Goal: Navigation & Orientation: Understand site structure

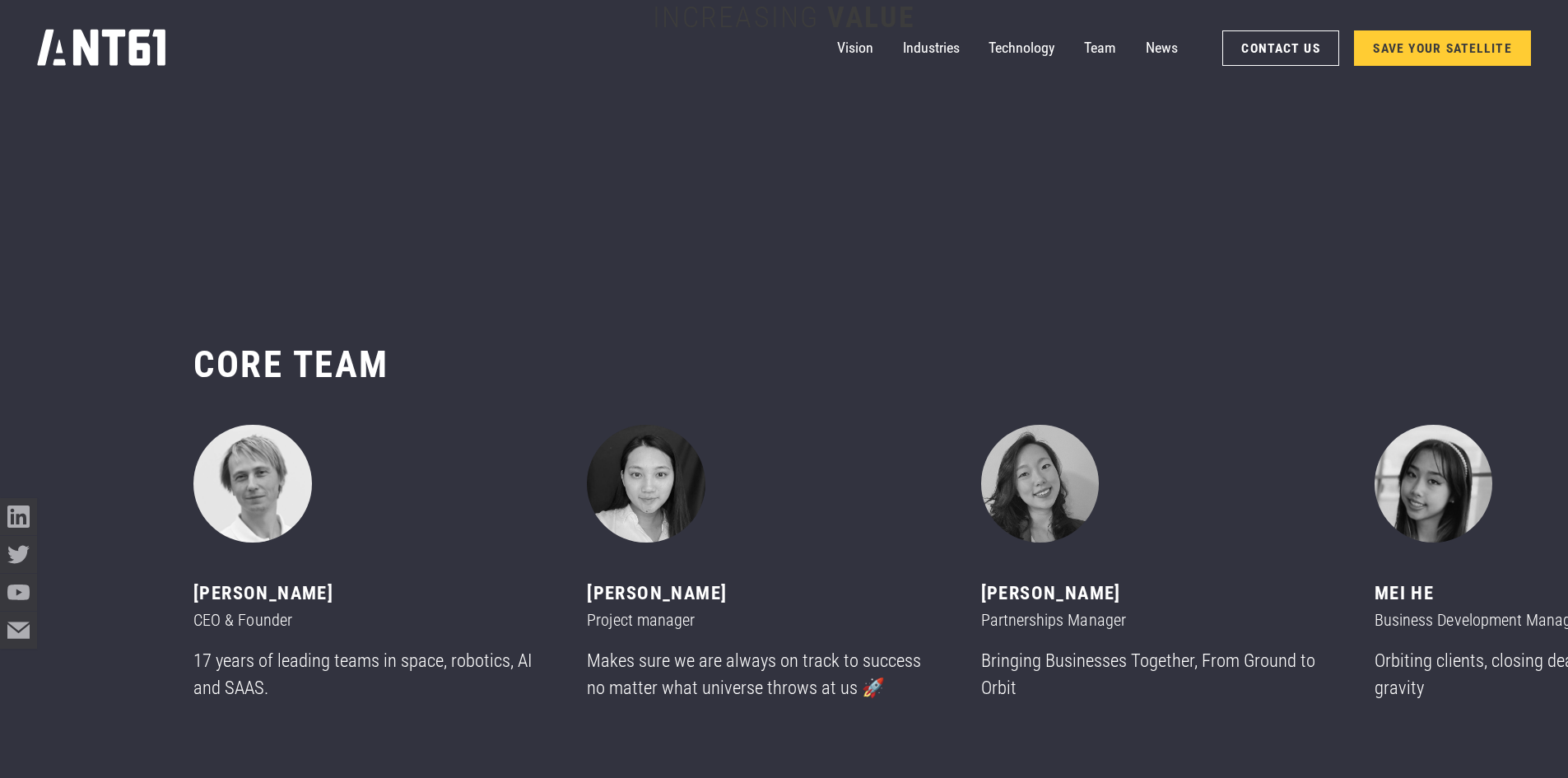
scroll to position [9465, 0]
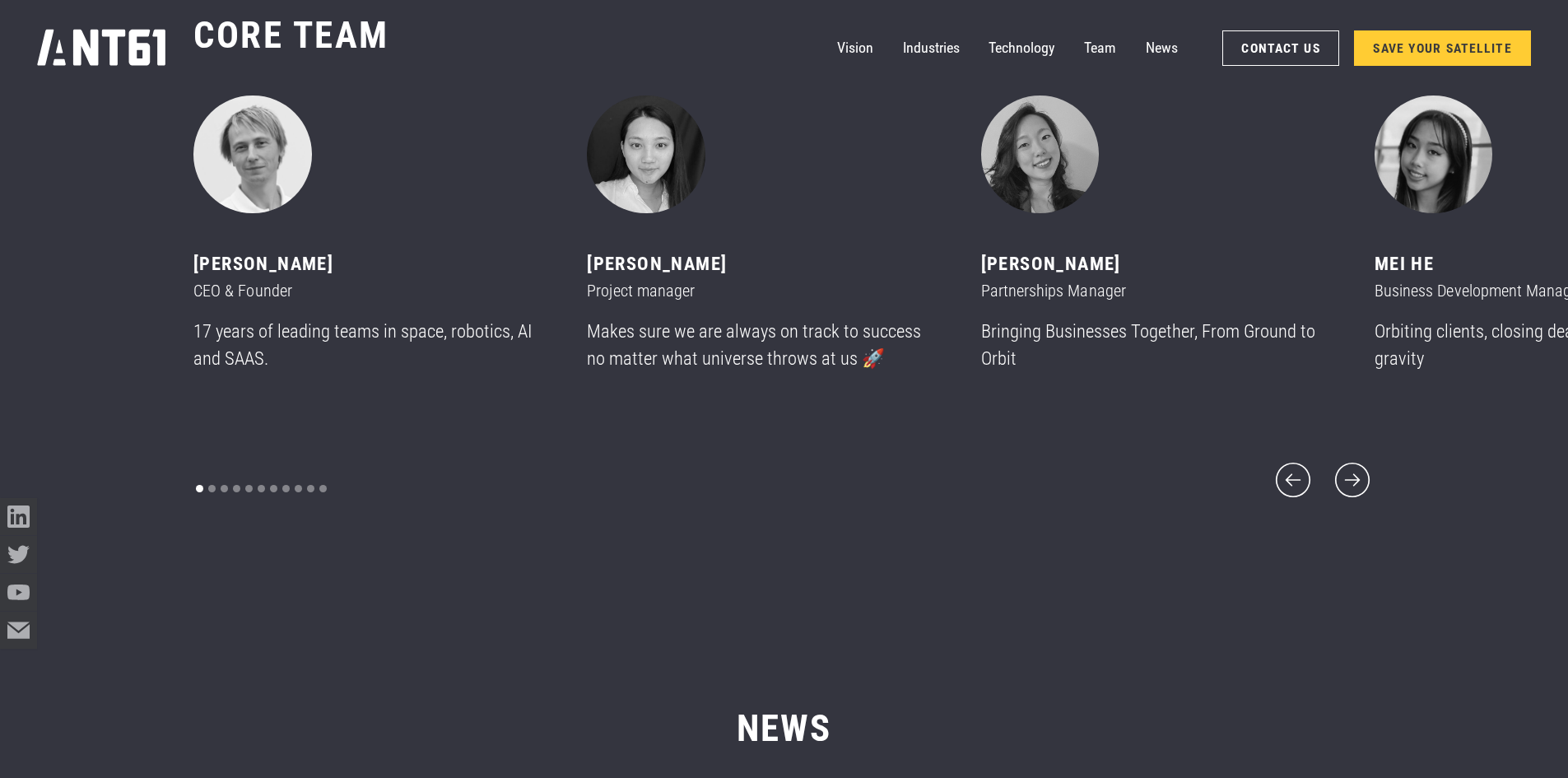
drag, startPoint x: 593, startPoint y: 453, endPoint x: 715, endPoint y: 462, distance: 122.3
click at [1347, 460] on icon "next slide" at bounding box center [1352, 480] width 44 height 44
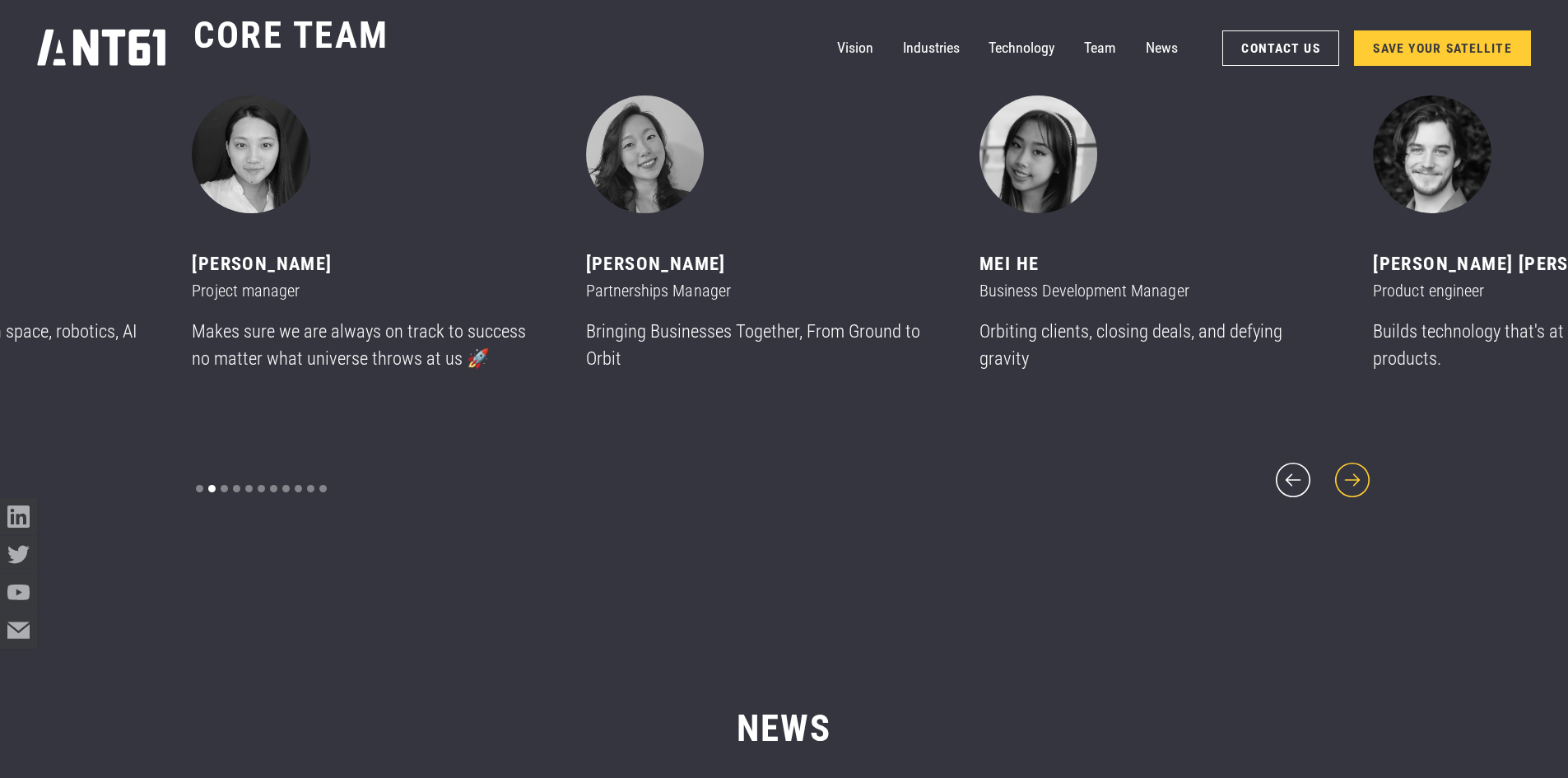
drag, startPoint x: 1385, startPoint y: 447, endPoint x: 1370, endPoint y: 464, distance: 22.7
click at [1371, 461] on div "CORE team ‍ [PERSON_NAME] CEO & Founder 17 years of leading teams in space, rob…" at bounding box center [784, 257] width 1568 height 638
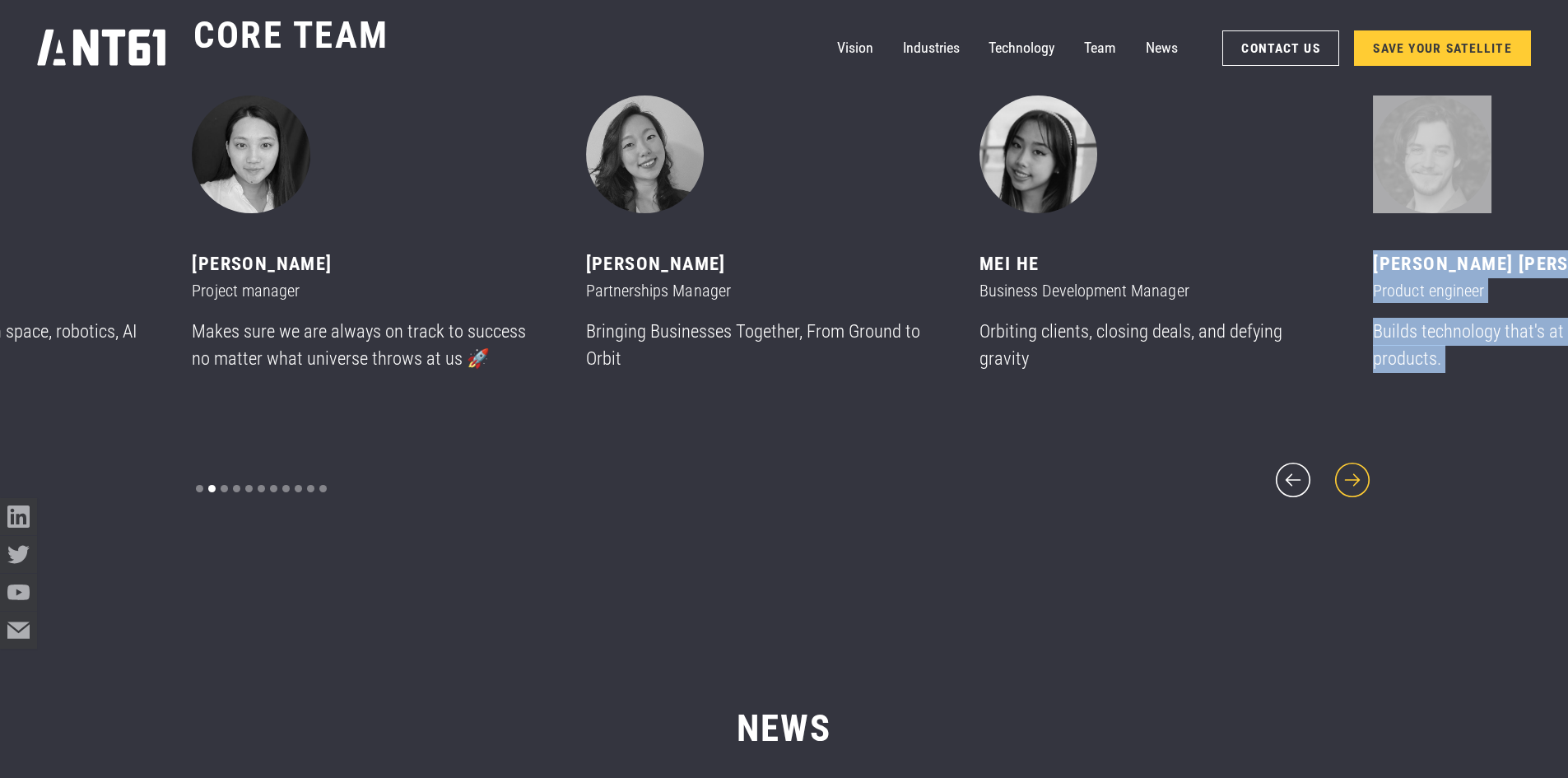
click at [1370, 465] on icon "next slide" at bounding box center [1352, 480] width 44 height 44
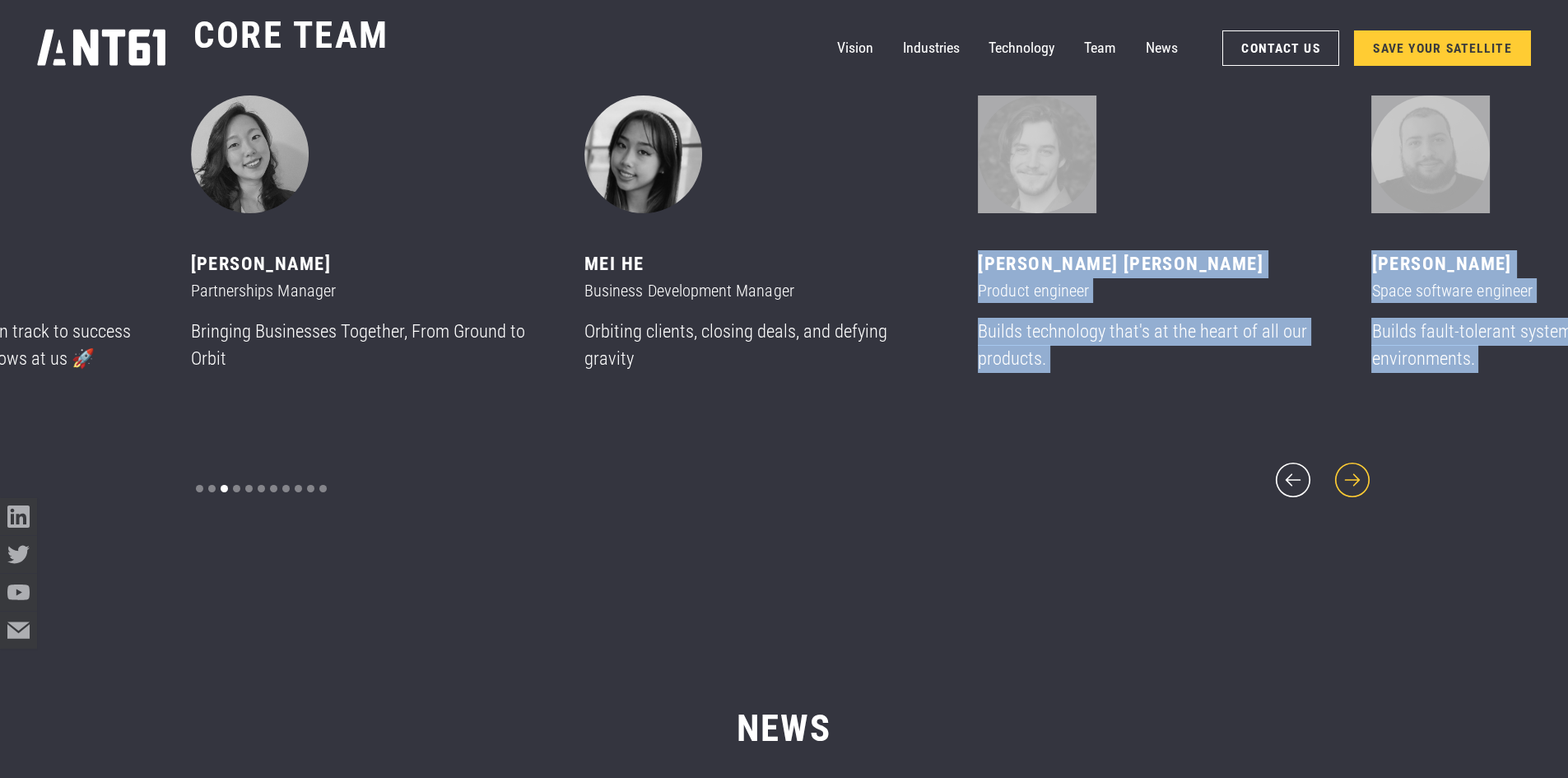
click at [1367, 466] on icon "next slide" at bounding box center [1352, 480] width 44 height 44
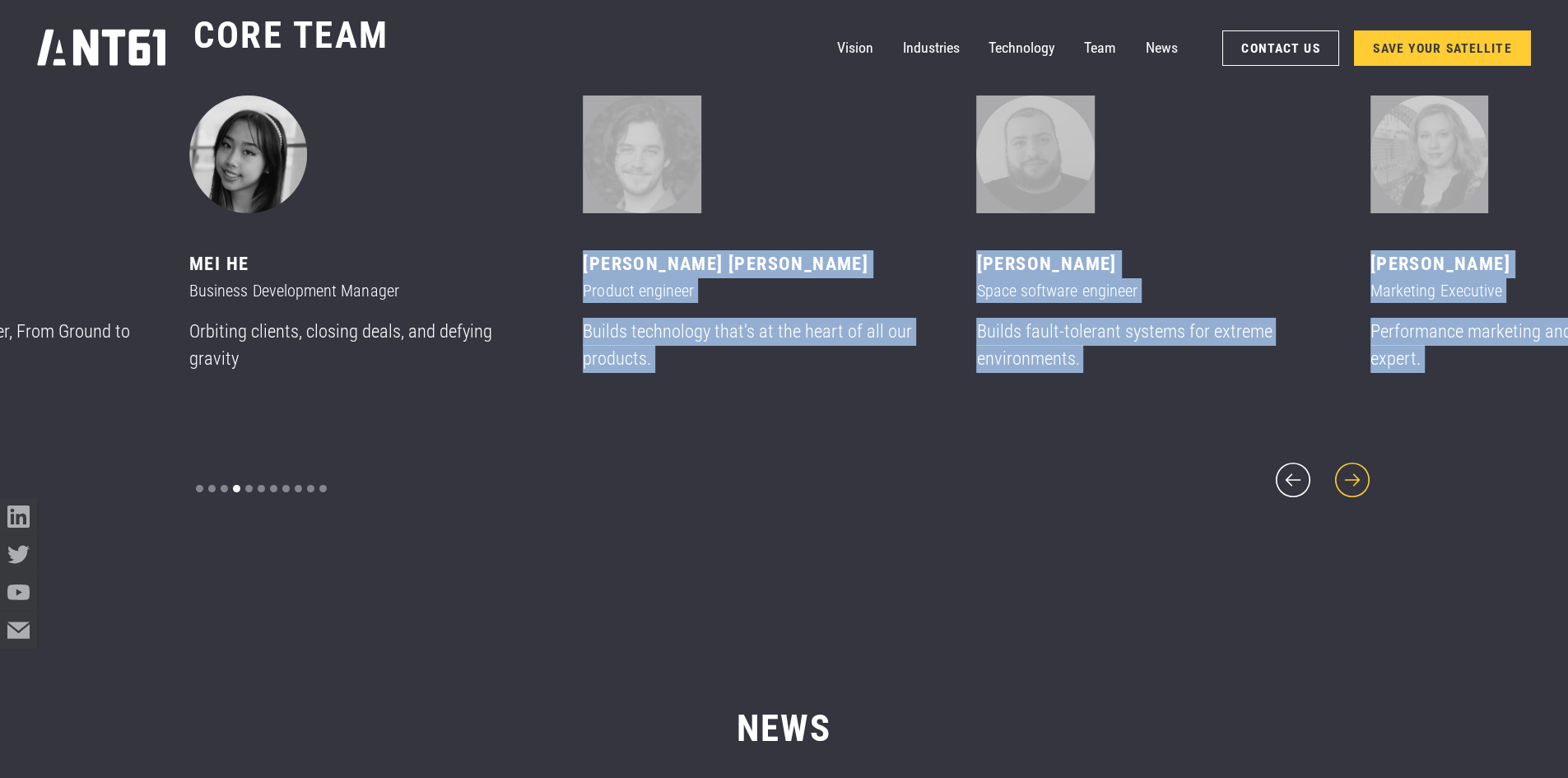
click at [1364, 466] on icon "next slide" at bounding box center [1352, 480] width 44 height 44
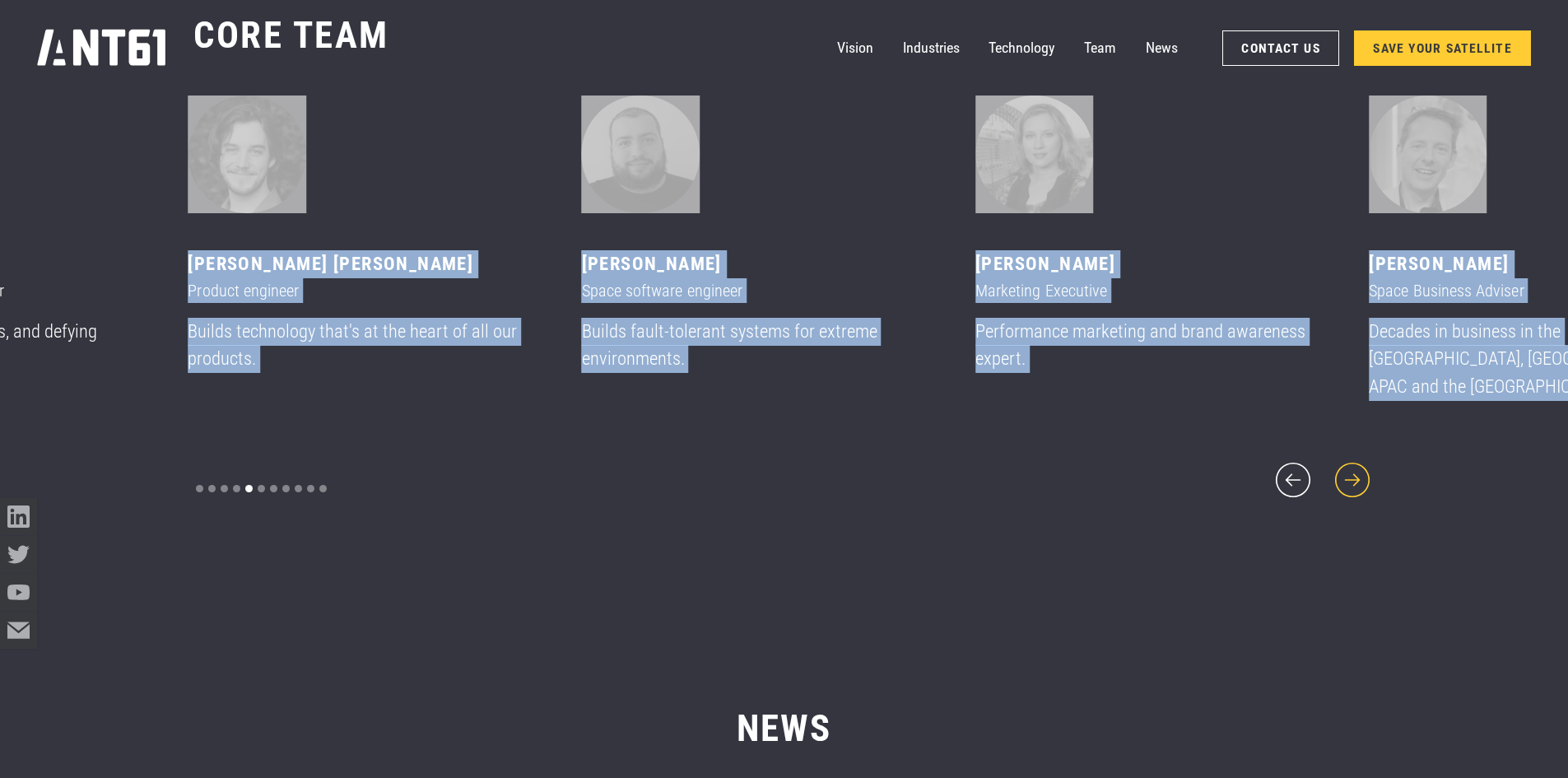
click at [1364, 466] on icon "next slide" at bounding box center [1352, 480] width 44 height 44
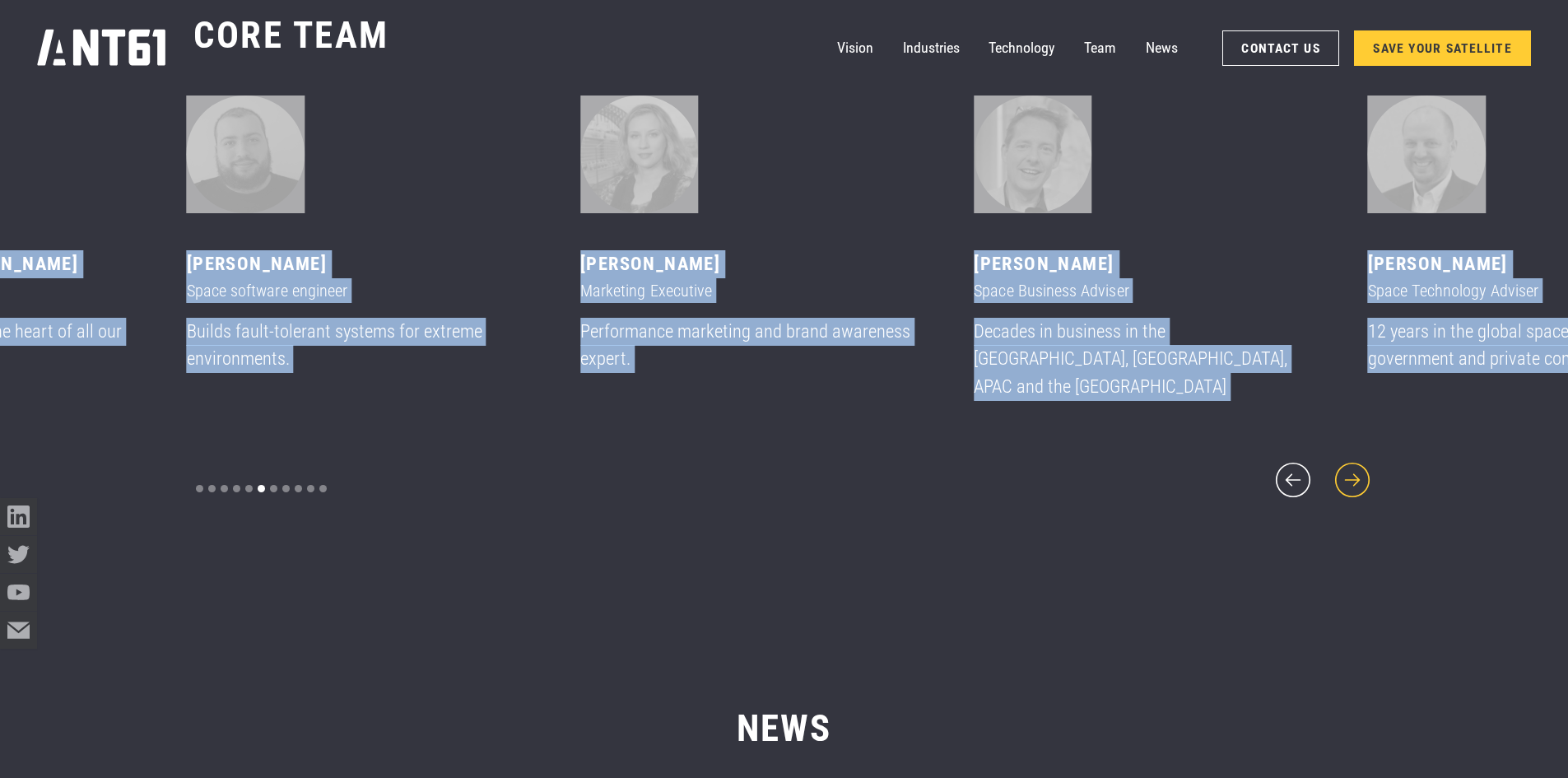
click at [1364, 466] on icon "next slide" at bounding box center [1352, 480] width 44 height 44
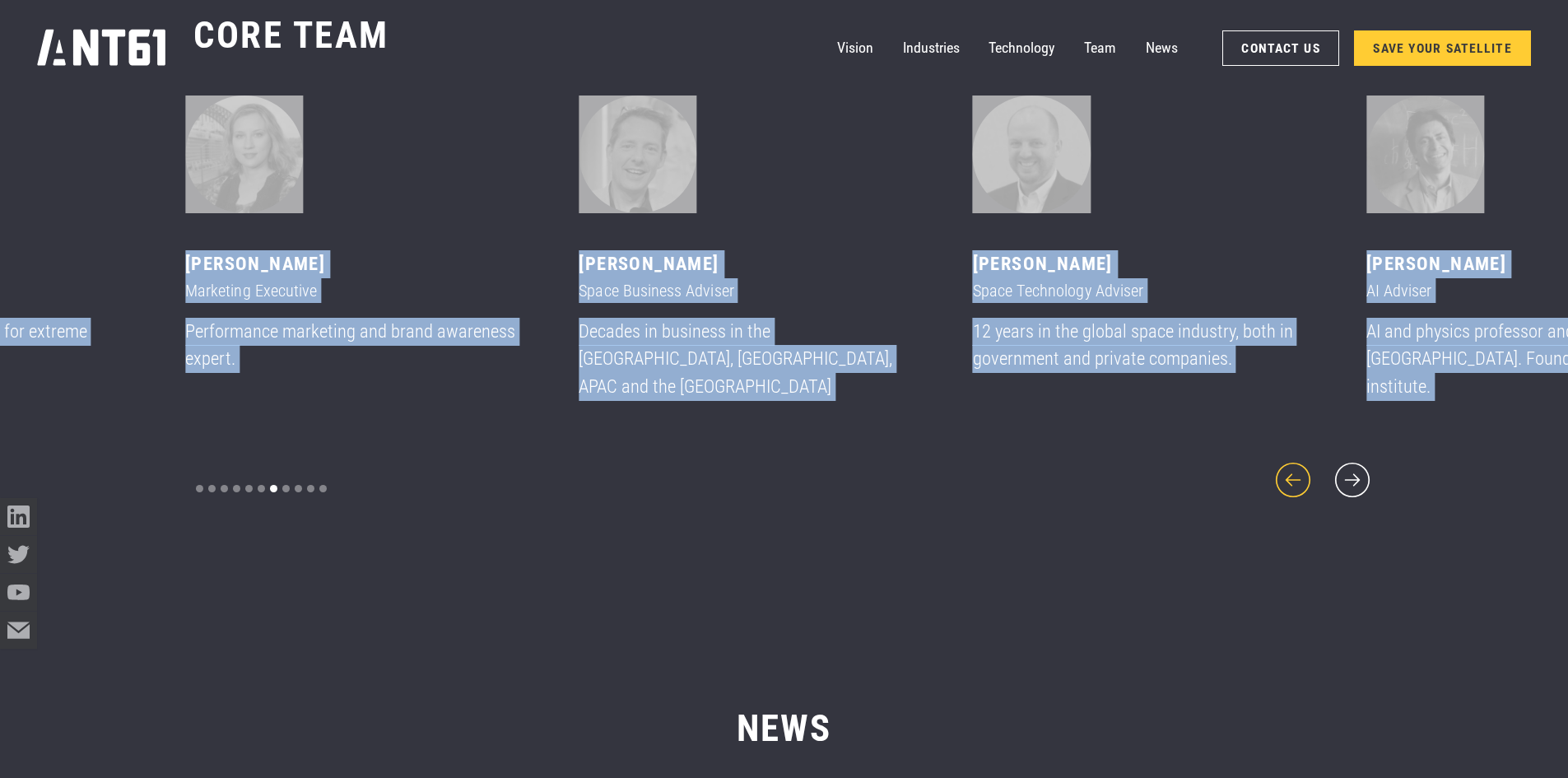
click at [1294, 458] on icon "previous slide" at bounding box center [1293, 480] width 44 height 44
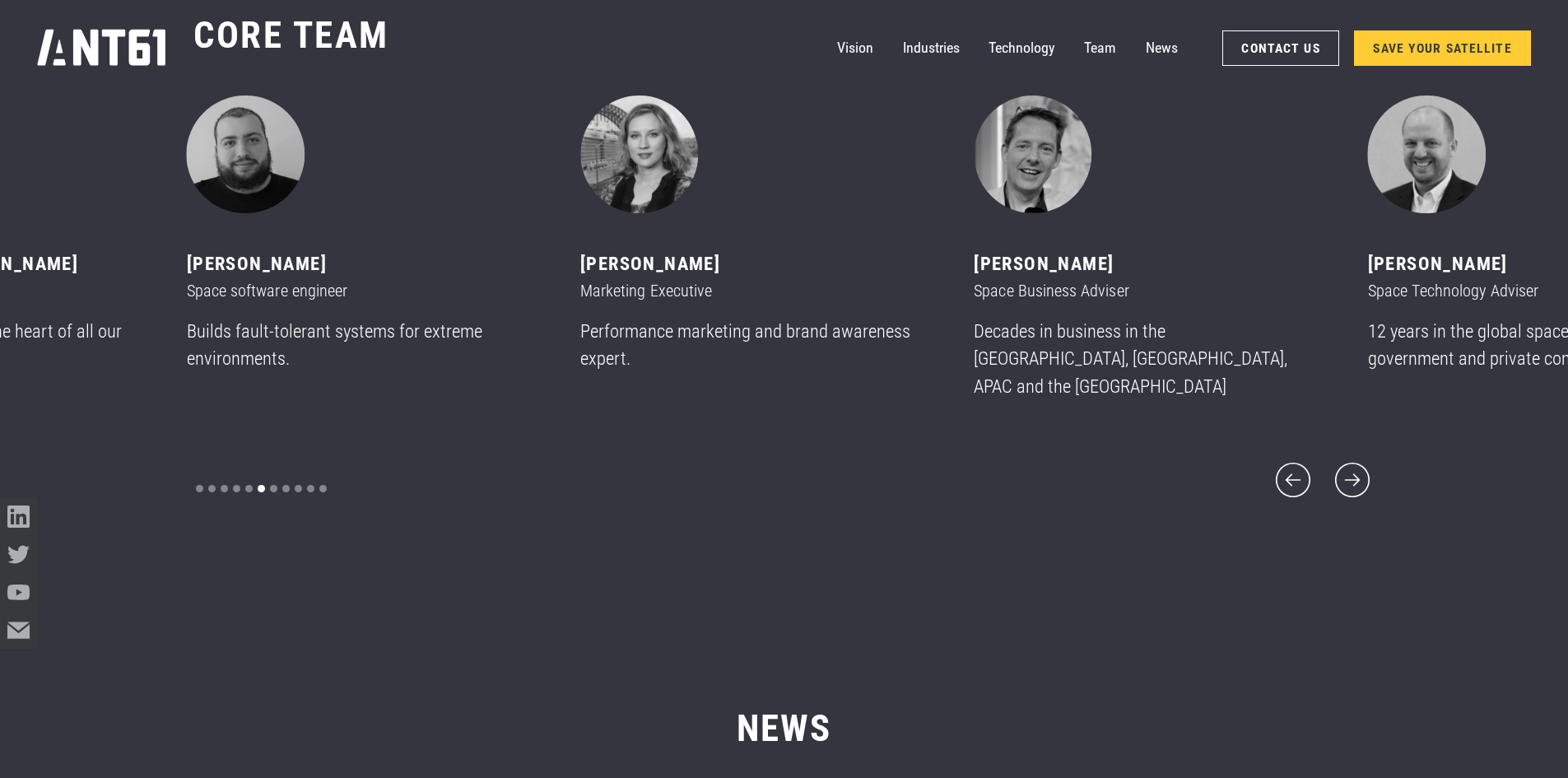
click at [1078, 511] on div "CORE team ‍ [PERSON_NAME] CEO & Founder 17 years of leading teams in space, rob…" at bounding box center [784, 257] width 1181 height 638
click at [1363, 463] on icon "next slide" at bounding box center [1352, 480] width 44 height 44
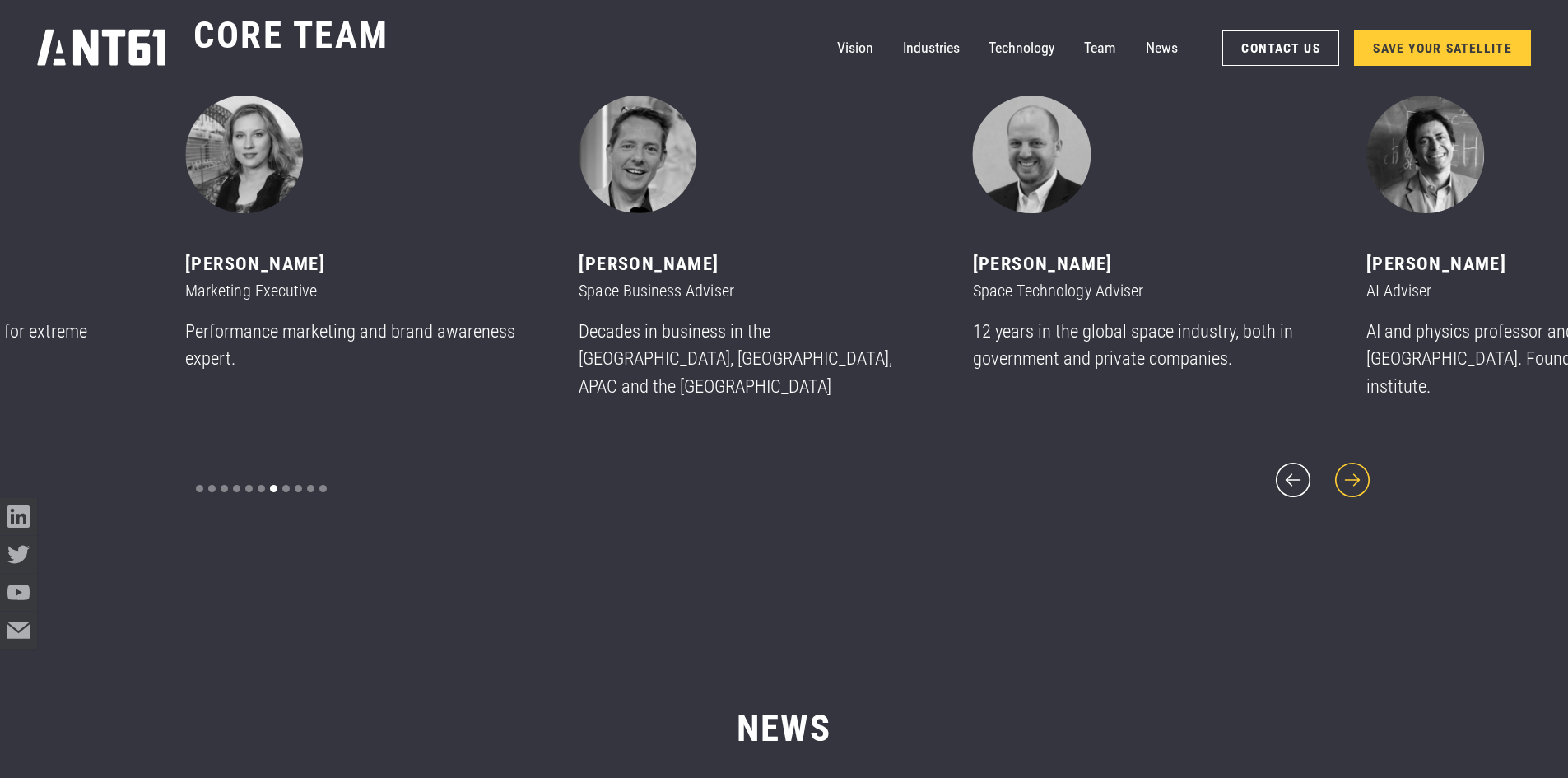
click at [1362, 469] on icon "next slide" at bounding box center [1352, 480] width 44 height 44
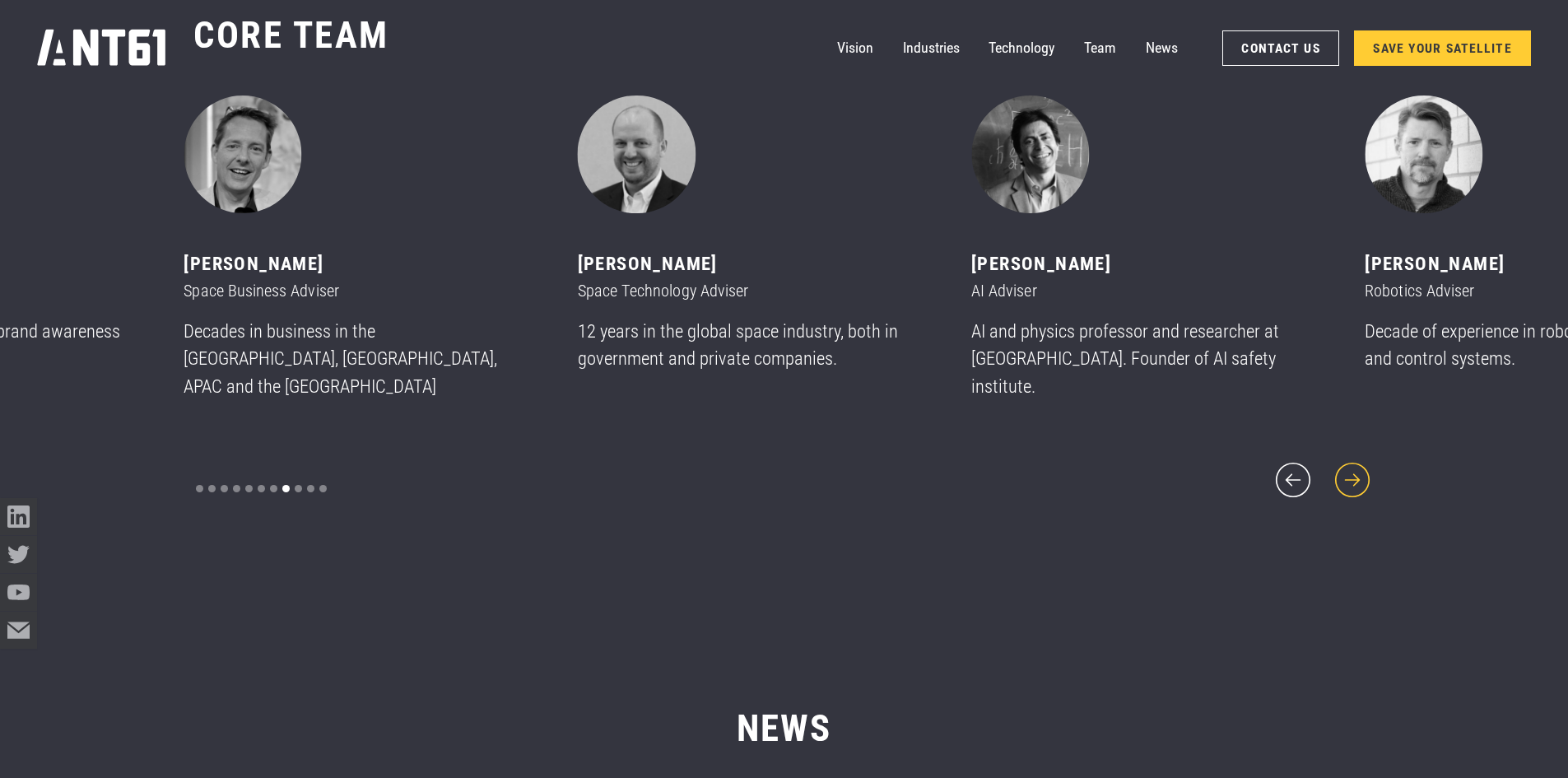
click at [1358, 466] on icon "next slide" at bounding box center [1352, 480] width 44 height 44
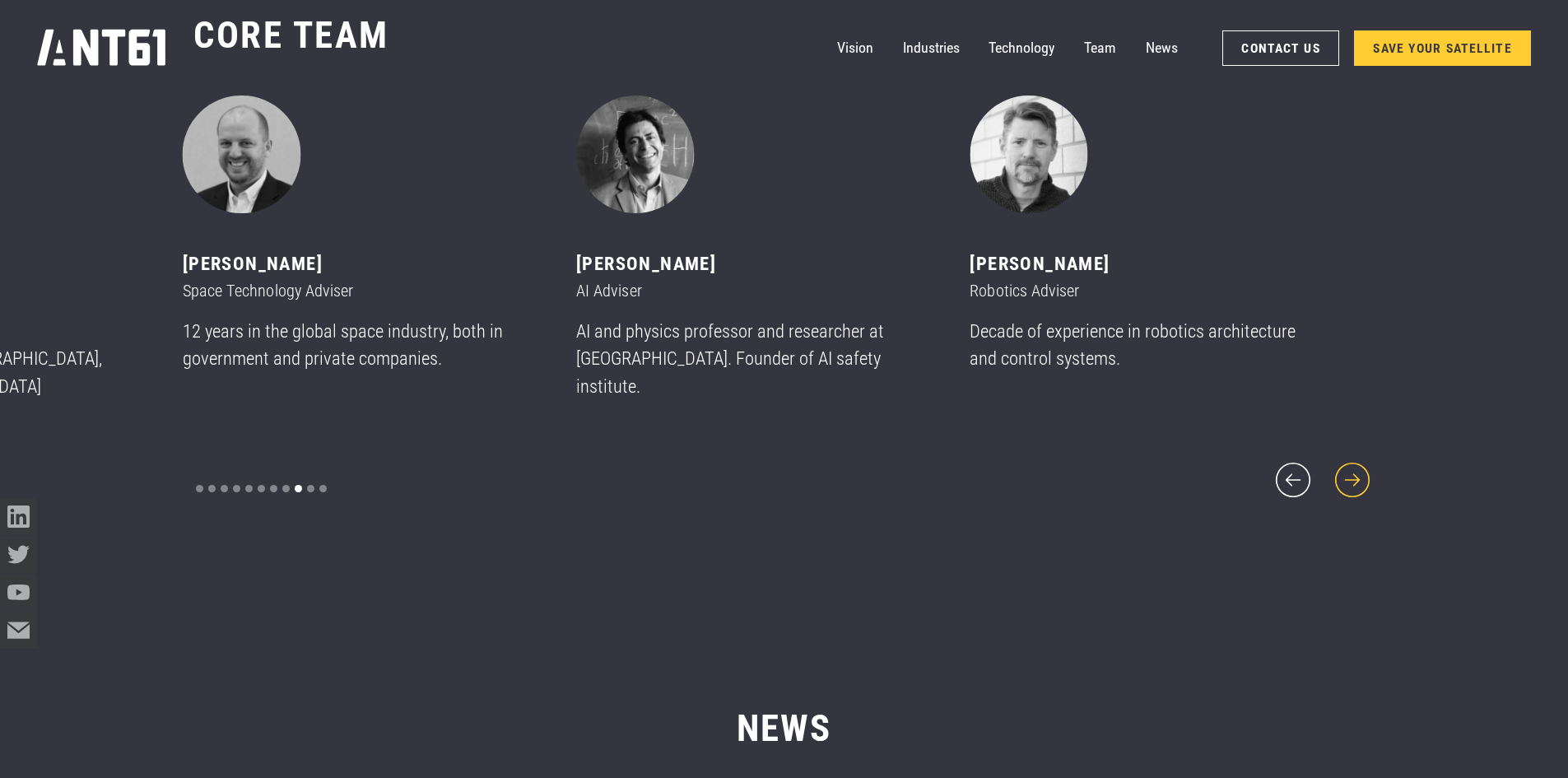
click at [1358, 466] on icon "next slide" at bounding box center [1352, 480] width 44 height 44
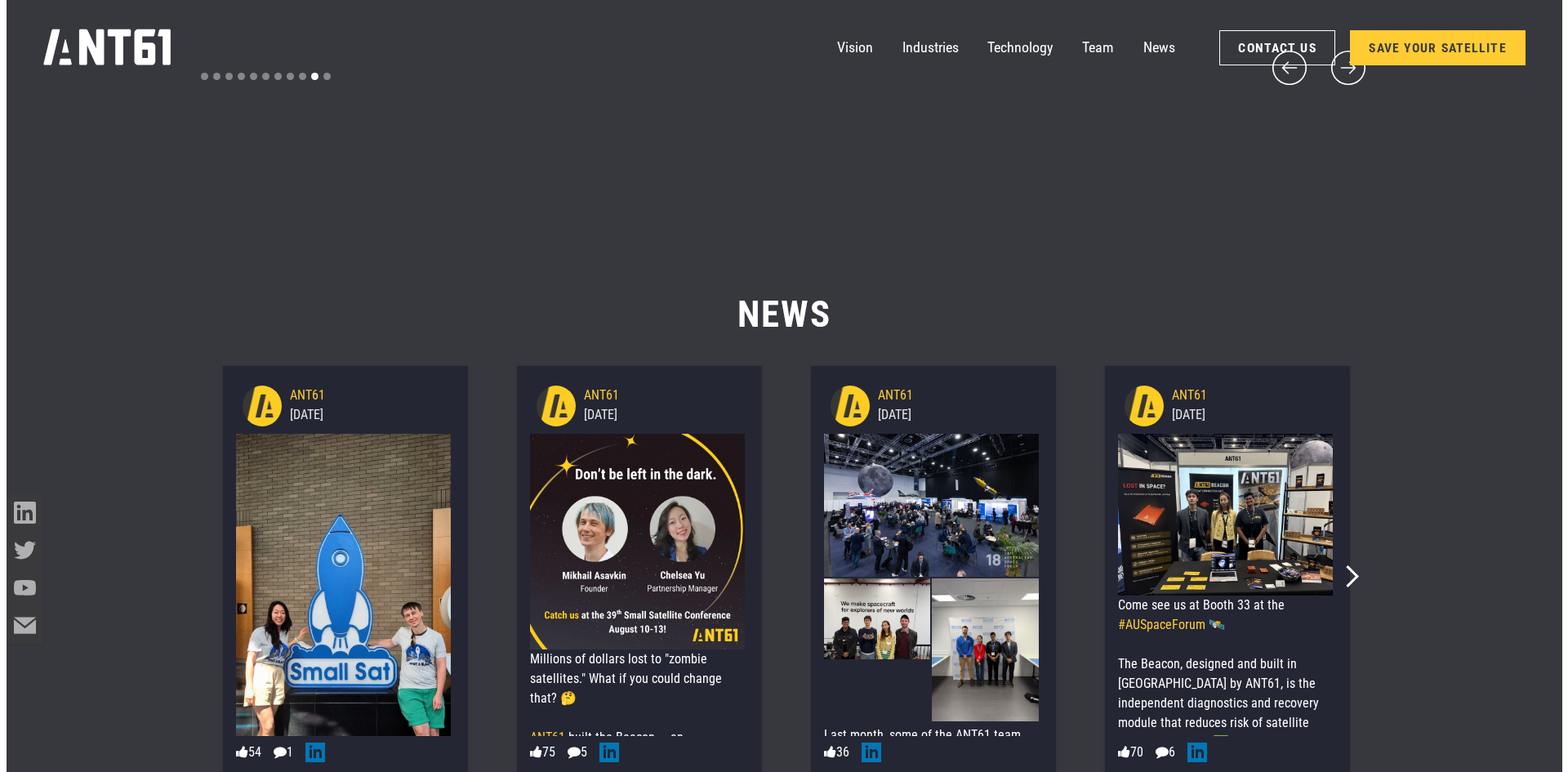
scroll to position [10046, 0]
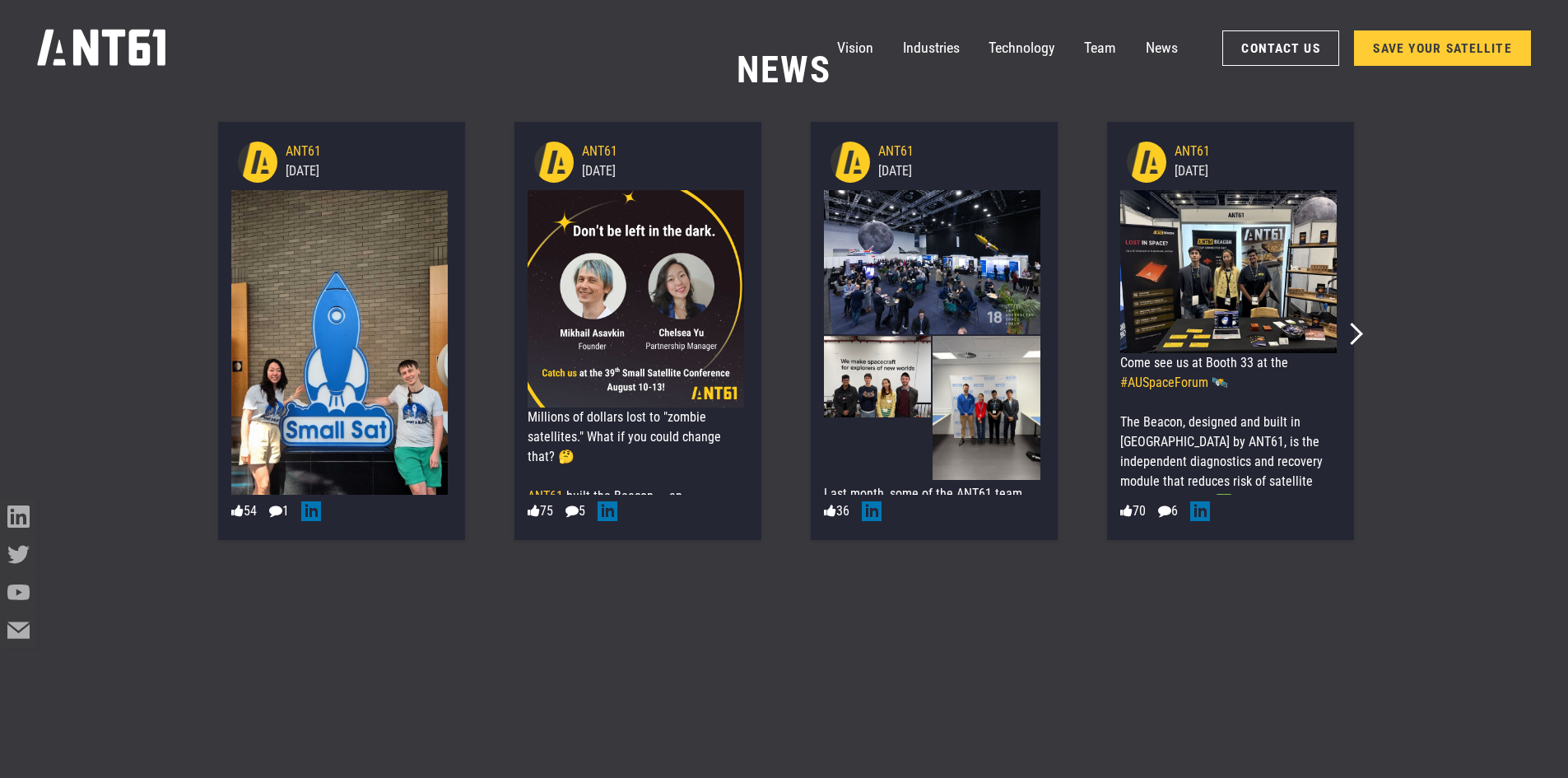
click at [386, 343] on img at bounding box center [340, 383] width 217 height 386
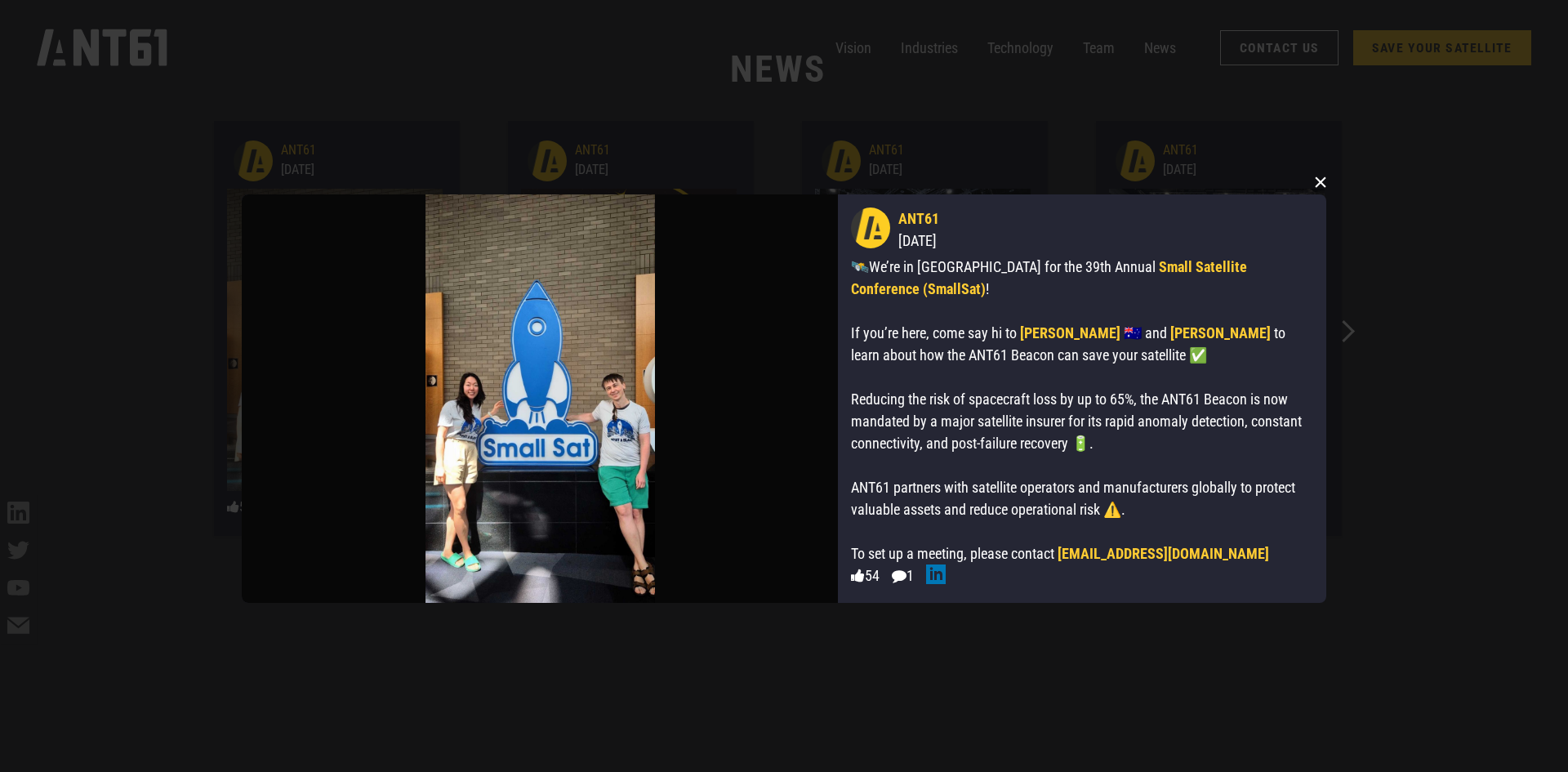
click at [1318, 185] on button "×" at bounding box center [1319, 182] width 24 height 24
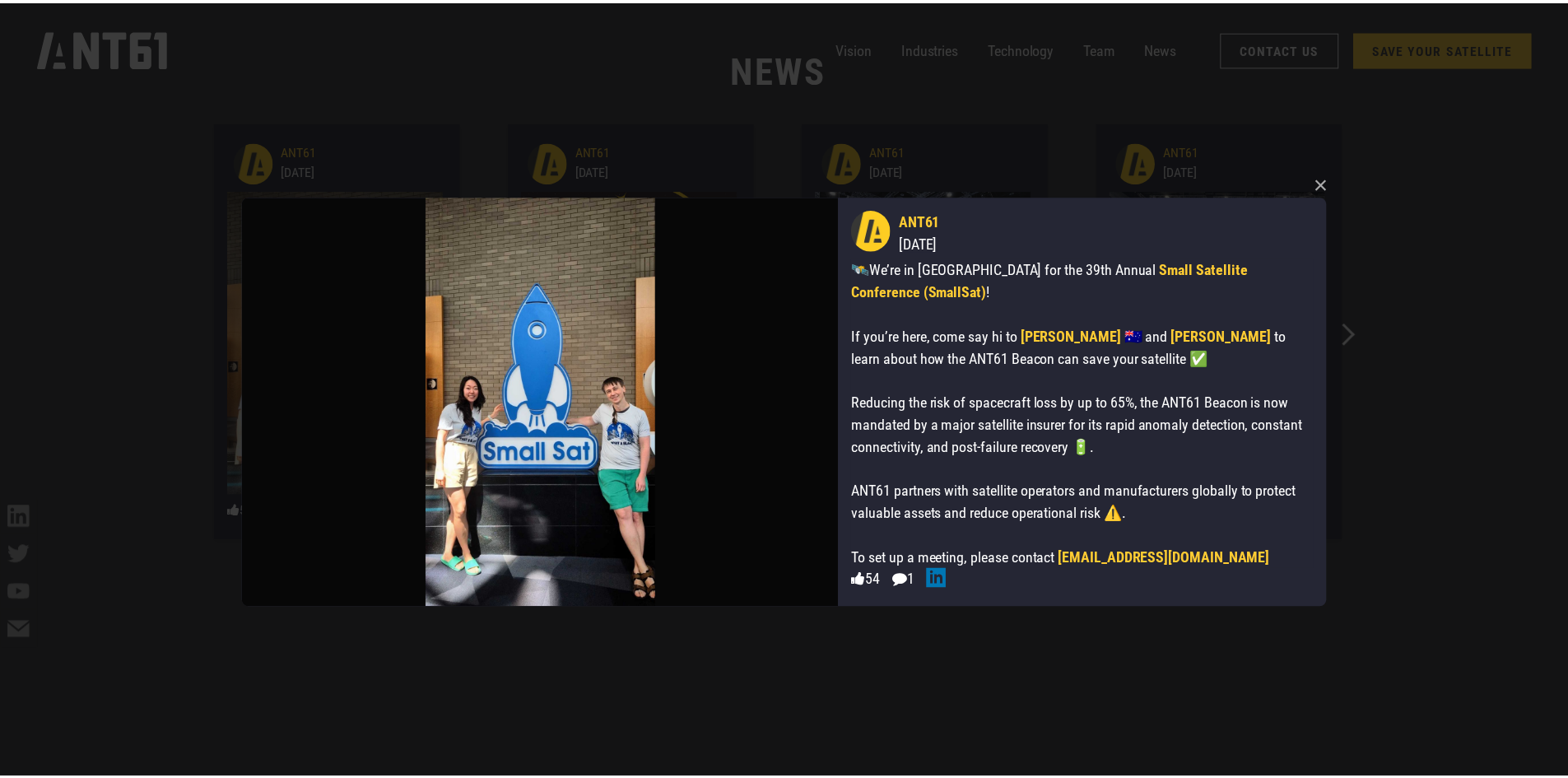
scroll to position [9543, 0]
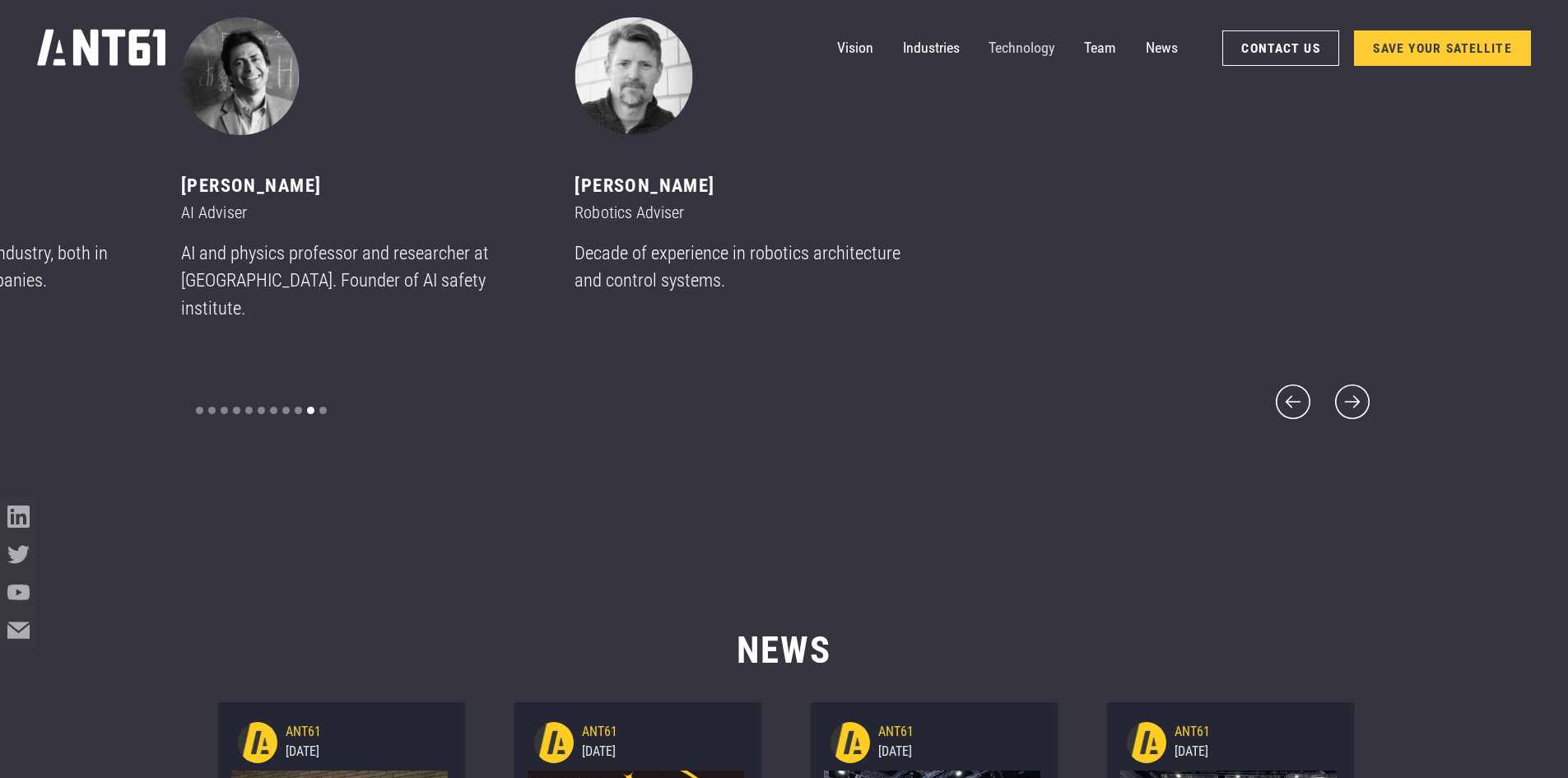
click at [1017, 46] on link "Technology" at bounding box center [1021, 48] width 66 height 37
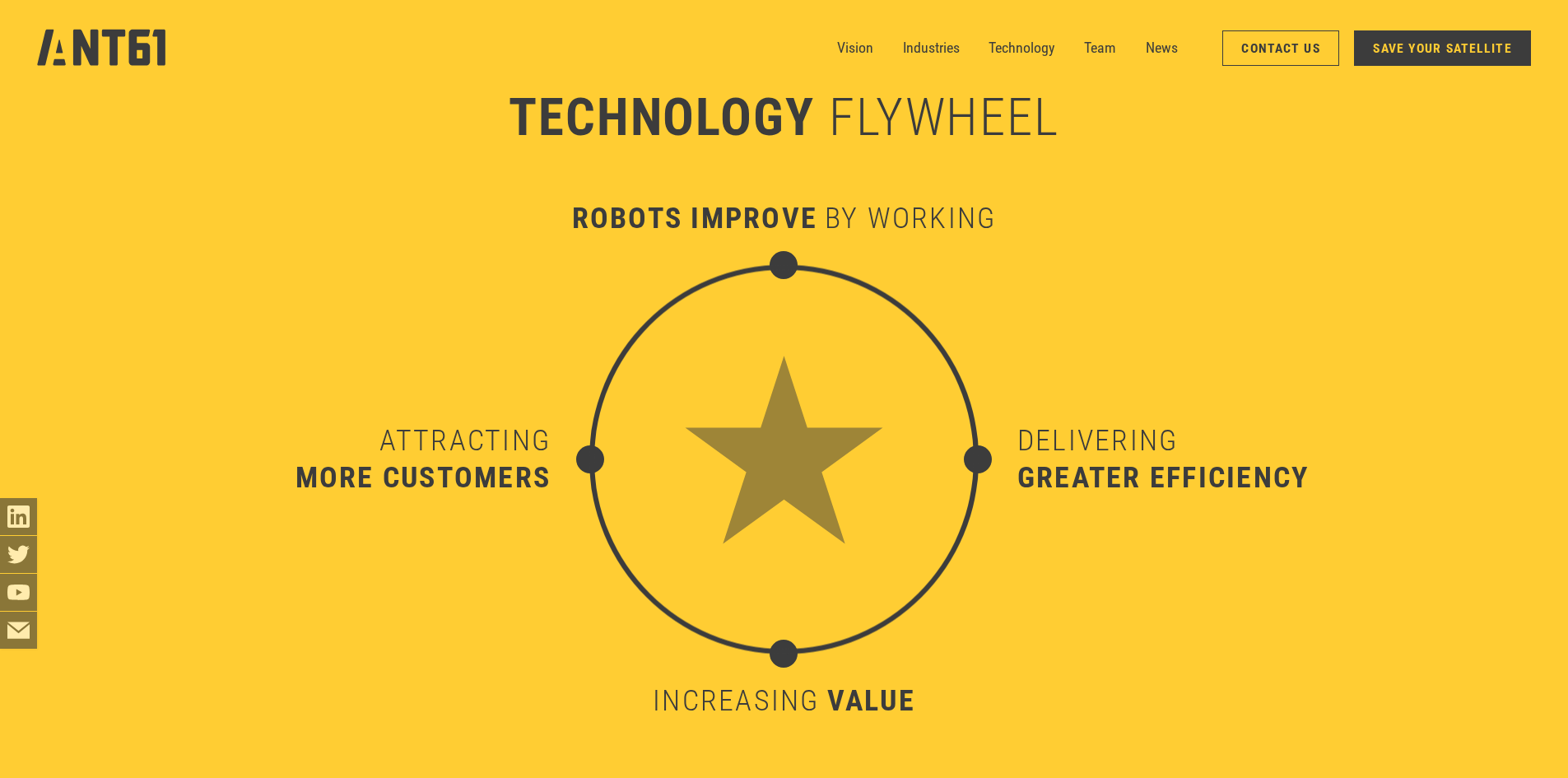
scroll to position [7681, 0]
